Goal: Task Accomplishment & Management: Manage account settings

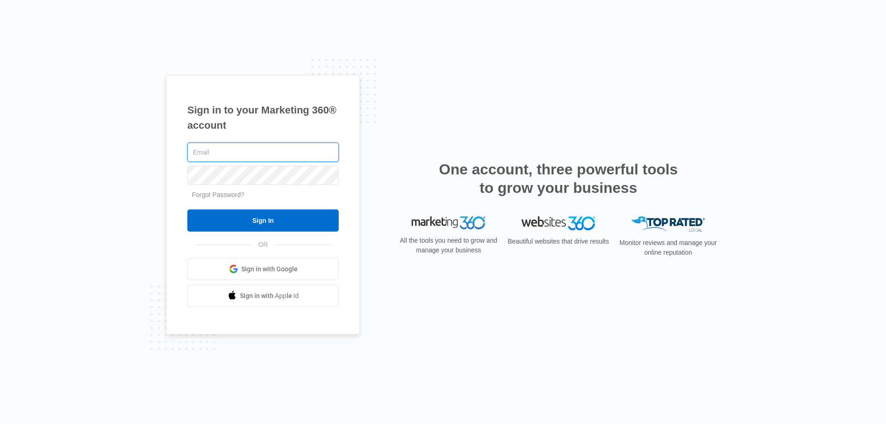
click at [223, 154] on input "text" at bounding box center [262, 152] width 151 height 19
type input "[EMAIL_ADDRESS][DOMAIN_NAME]"
click at [187, 210] on input "Sign In" at bounding box center [262, 221] width 151 height 22
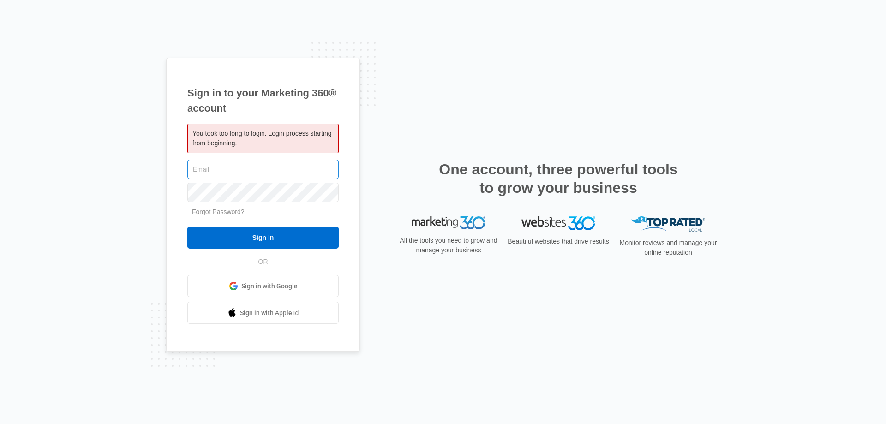
click at [233, 166] on input "text" at bounding box center [262, 169] width 151 height 19
type input "[EMAIL_ADDRESS][DOMAIN_NAME]"
click at [187, 227] on input "Sign In" at bounding box center [262, 238] width 151 height 22
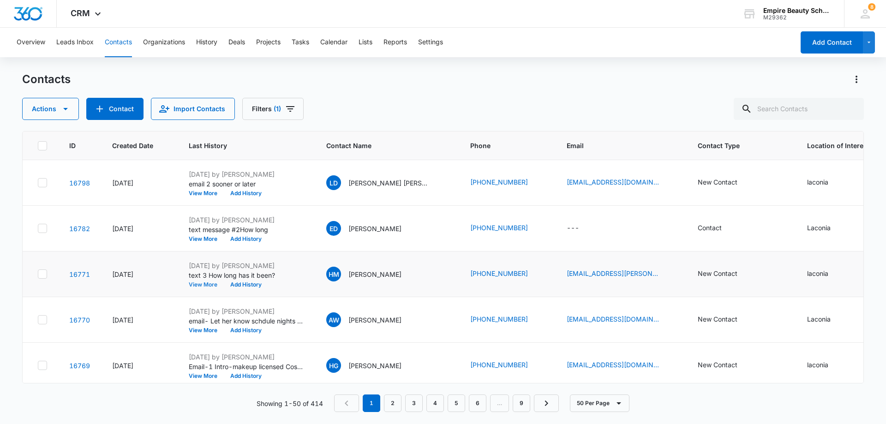
click at [203, 282] on button "View More" at bounding box center [206, 285] width 35 height 6
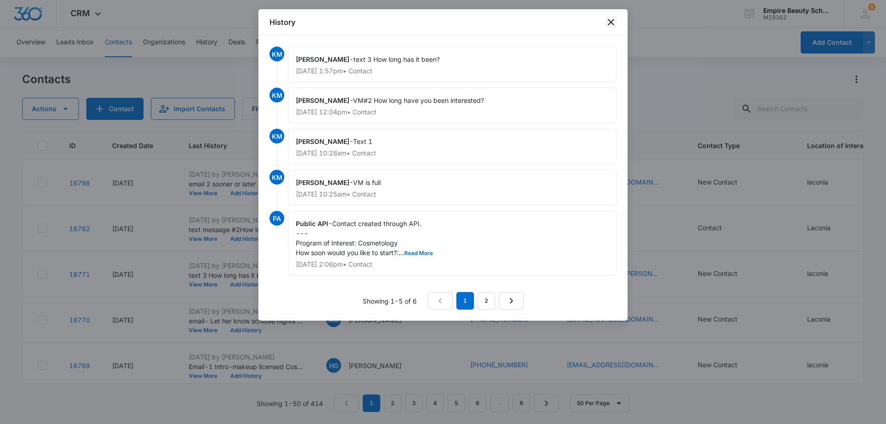
click at [613, 20] on icon "close" at bounding box center [611, 22] width 6 height 6
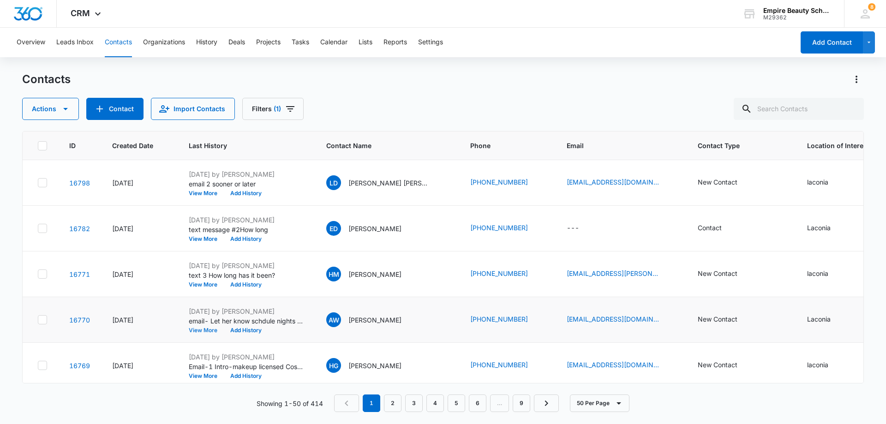
click at [208, 331] on button "View More" at bounding box center [206, 331] width 35 height 6
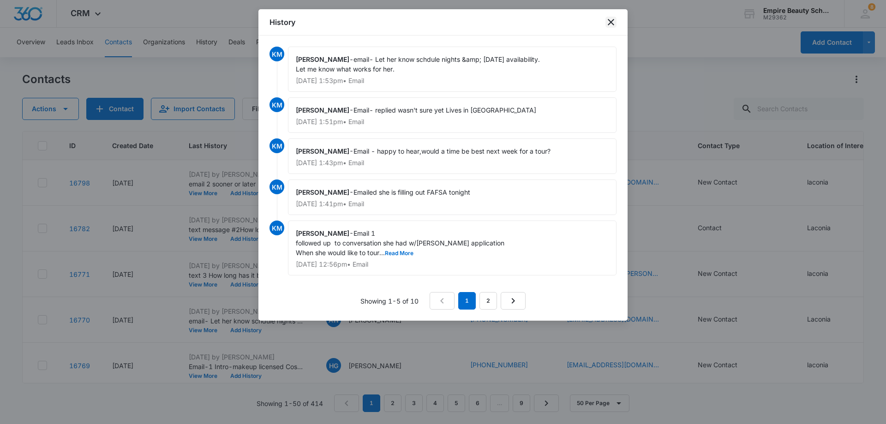
click at [609, 20] on icon "close" at bounding box center [611, 22] width 6 height 6
